Goal: Information Seeking & Learning: Learn about a topic

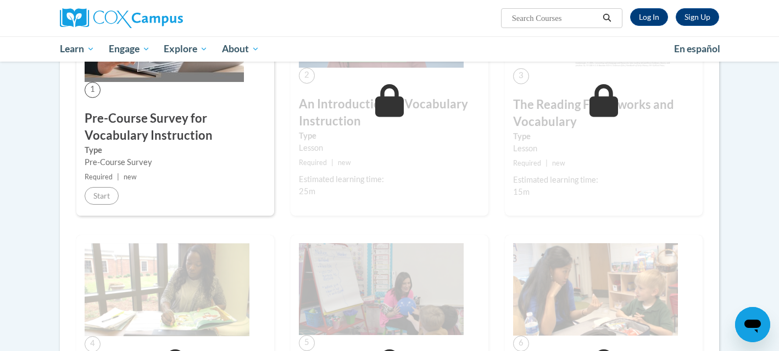
scroll to position [284, 0]
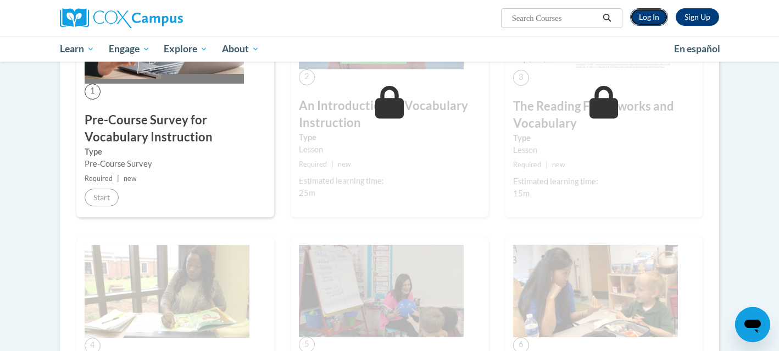
click at [646, 19] on link "Log In" at bounding box center [649, 17] width 38 height 18
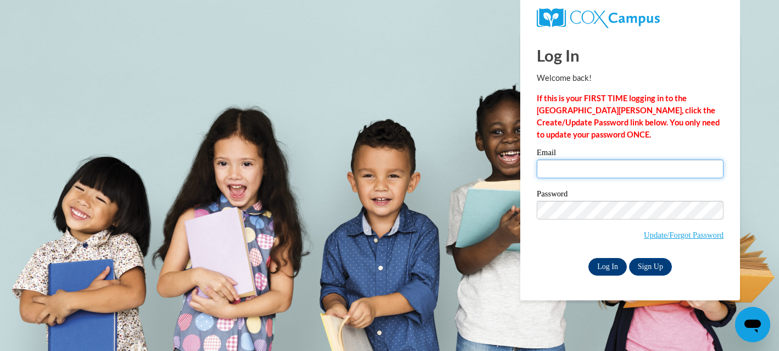
type input "momofsela@gmail.com"
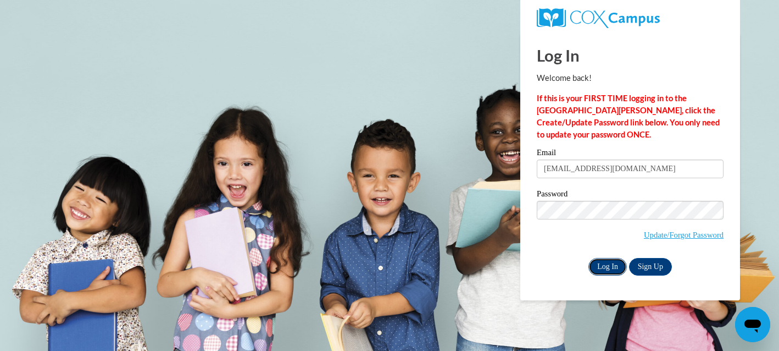
click at [604, 271] on input "Log In" at bounding box center [608, 267] width 38 height 18
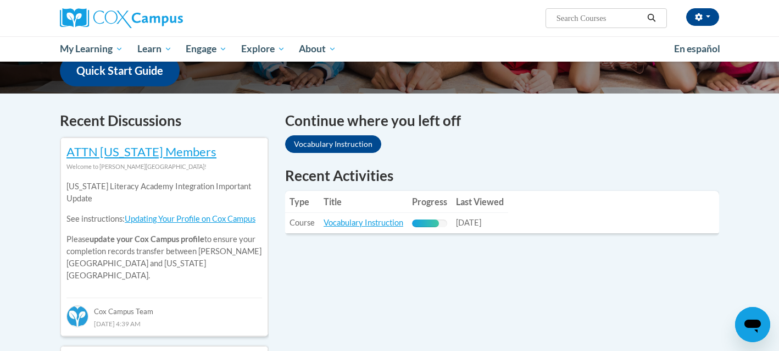
scroll to position [294, 0]
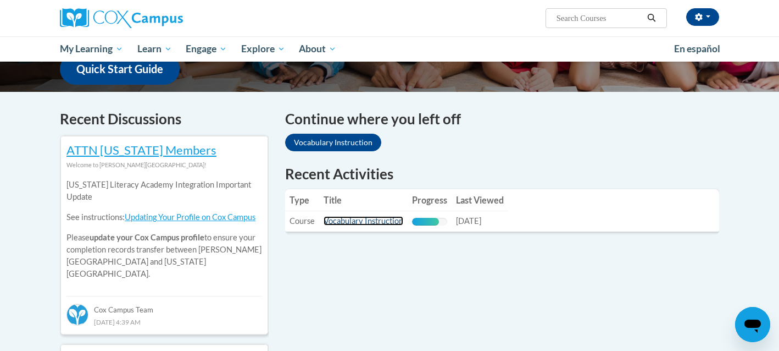
click at [350, 224] on link "Vocabulary Instruction" at bounding box center [364, 220] width 80 height 9
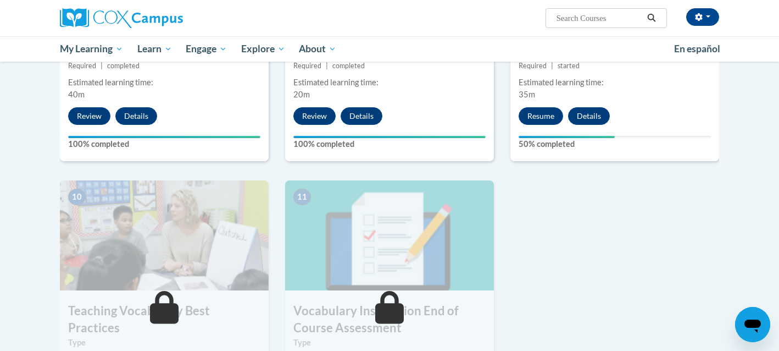
scroll to position [1012, 0]
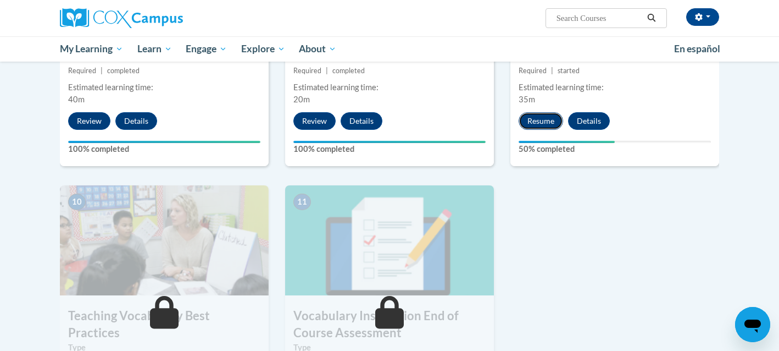
click at [548, 124] on button "Resume" at bounding box center [541, 121] width 45 height 18
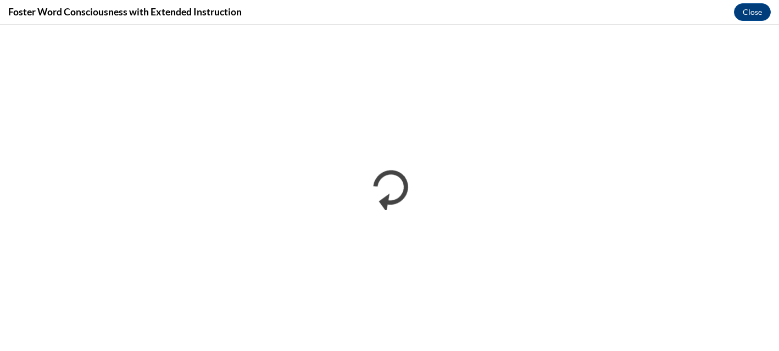
scroll to position [0, 0]
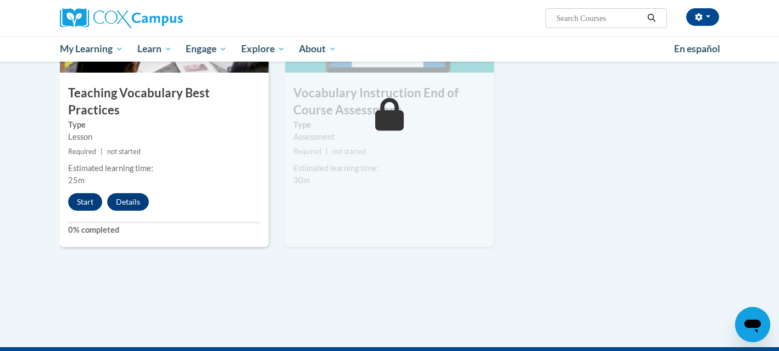
scroll to position [1237, 0]
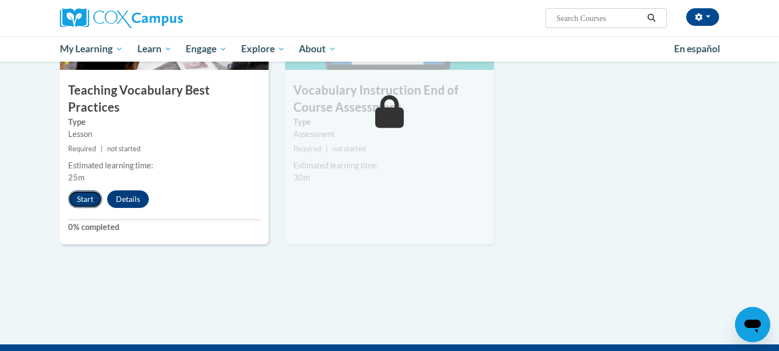
click at [90, 190] on button "Start" at bounding box center [85, 199] width 34 height 18
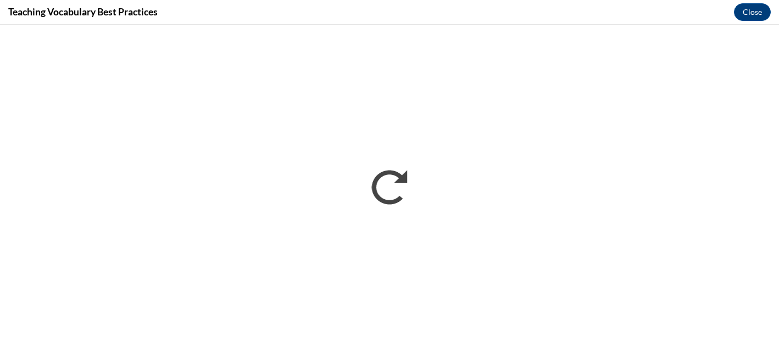
scroll to position [0, 0]
